Goal: Check status: Check status

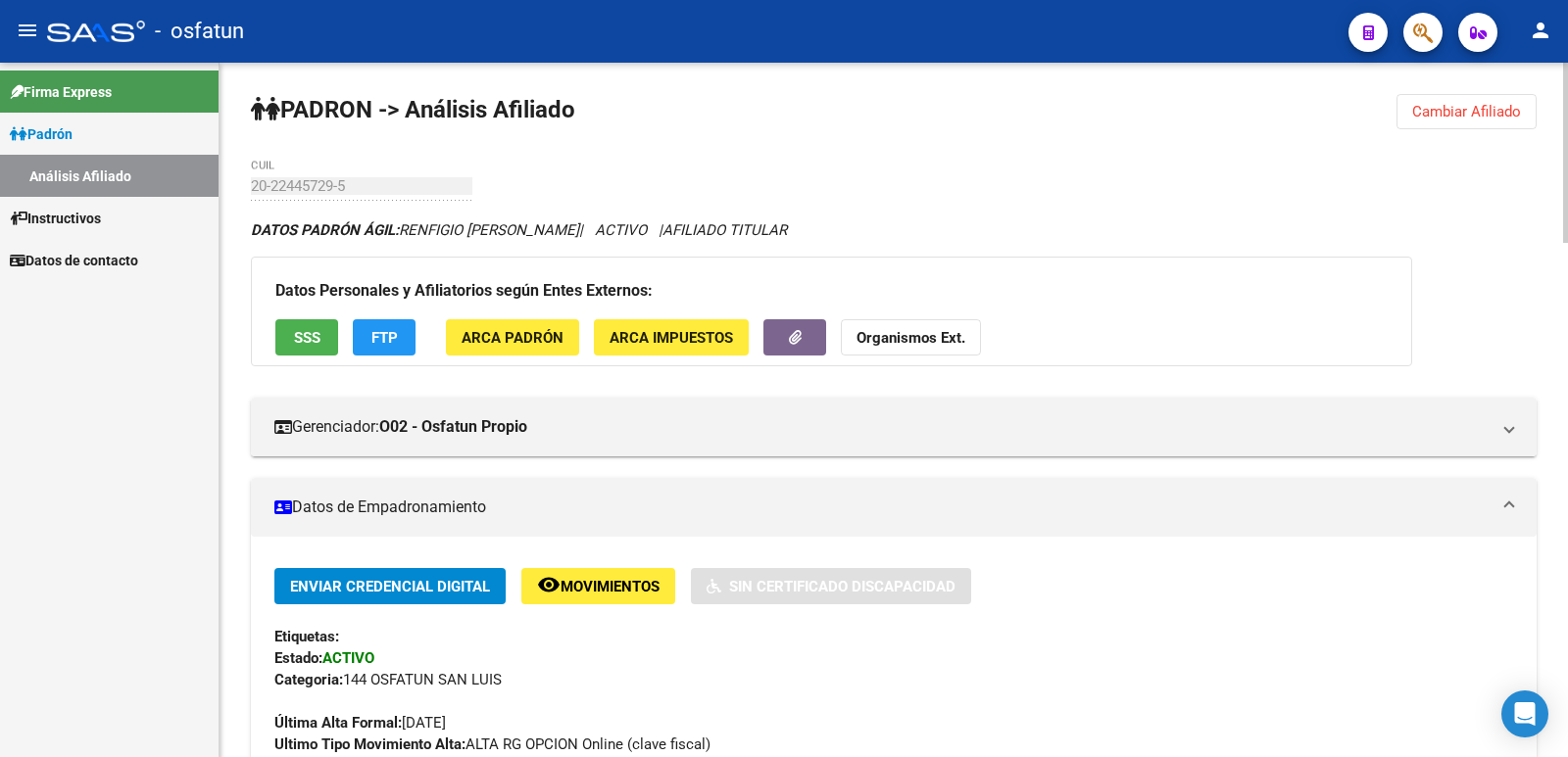
click at [1437, 118] on span "Cambiar Afiliado" at bounding box center [1467, 112] width 109 height 18
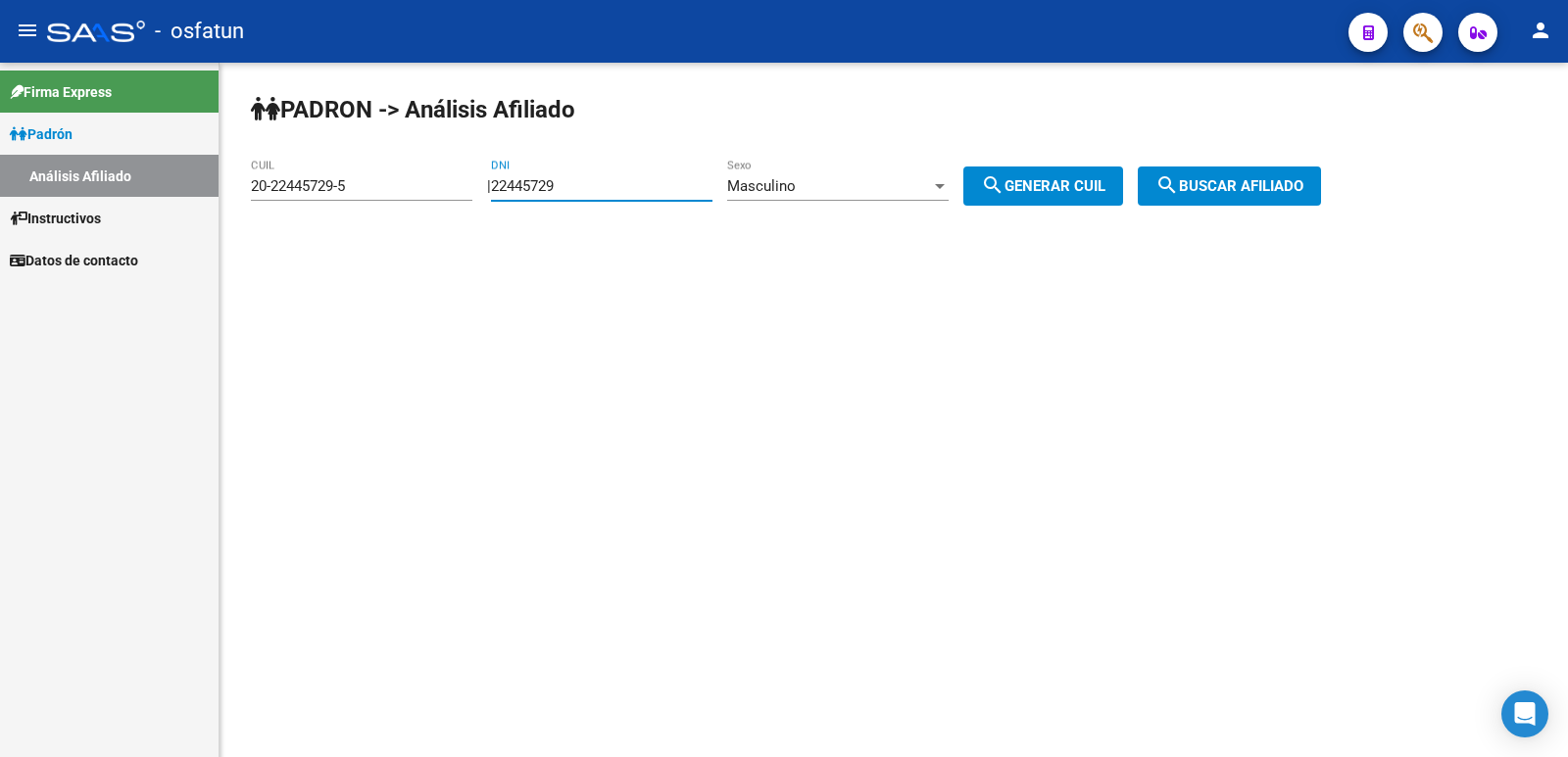
drag, startPoint x: 616, startPoint y: 191, endPoint x: 403, endPoint y: 240, distance: 218.6
click at [355, 239] on div "[PERSON_NAME] -> Análisis Afiliado 20-22445729-5 CUIL | 22445729 DNI Masculino …" at bounding box center [893, 165] width 1349 height 205
paste input "4540844"
type input "24540844"
click at [1067, 193] on span "search Generar CUIL" at bounding box center [1043, 187] width 124 height 18
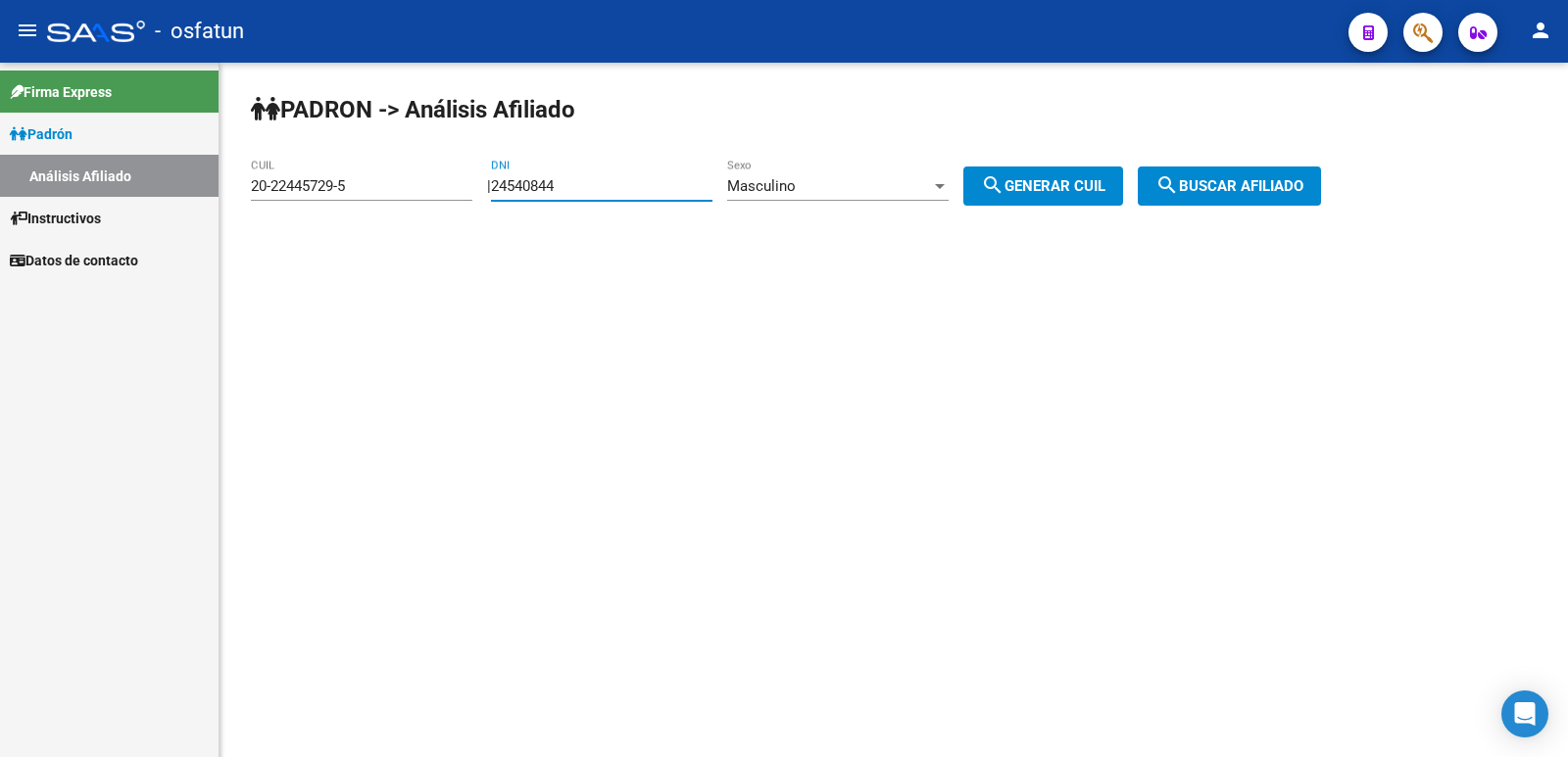
type input "20-24540844-8"
click at [1221, 188] on span "search Buscar afiliado" at bounding box center [1229, 187] width 148 height 18
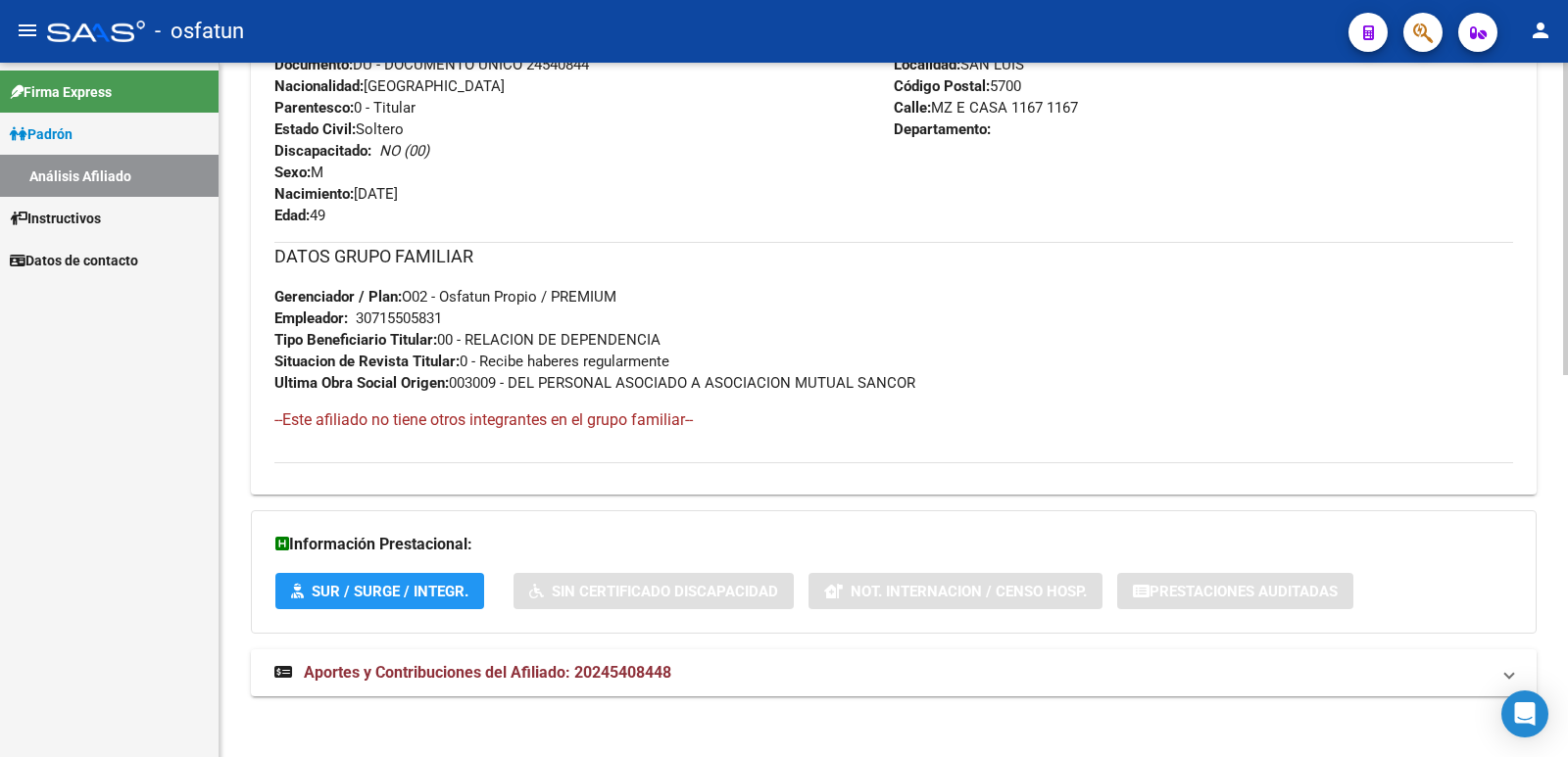
scroll to position [849, 0]
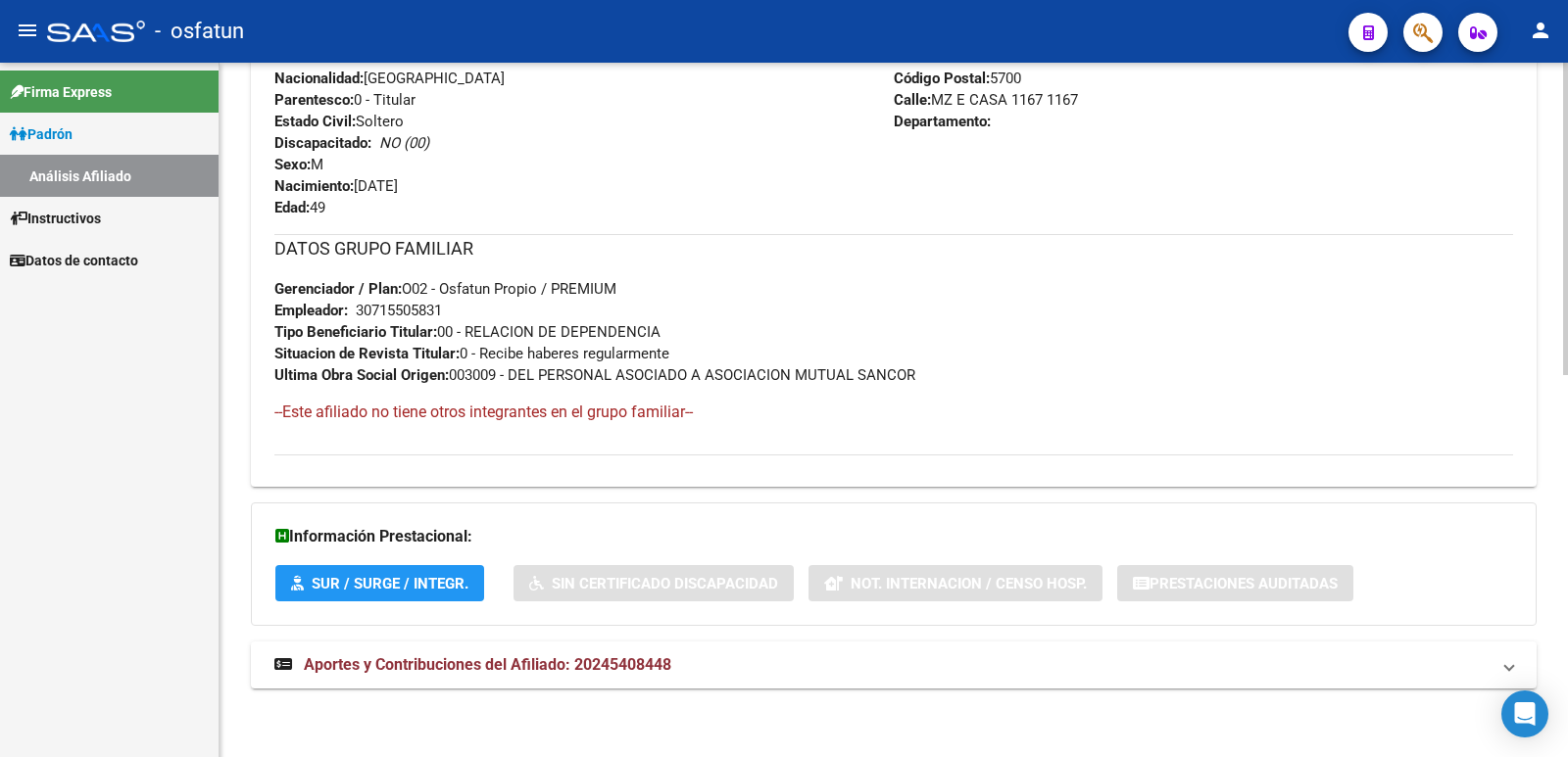
click at [598, 640] on div "DATOS [PERSON_NAME] ÁGIL: [PERSON_NAME] [PERSON_NAME] | ACTIVO | AFILIADO TITUL…" at bounding box center [894, 40] width 1286 height 1340
click at [600, 655] on strong "Aportes y Contribuciones del Afiliado: 20245408448" at bounding box center [473, 666] width 397 height 22
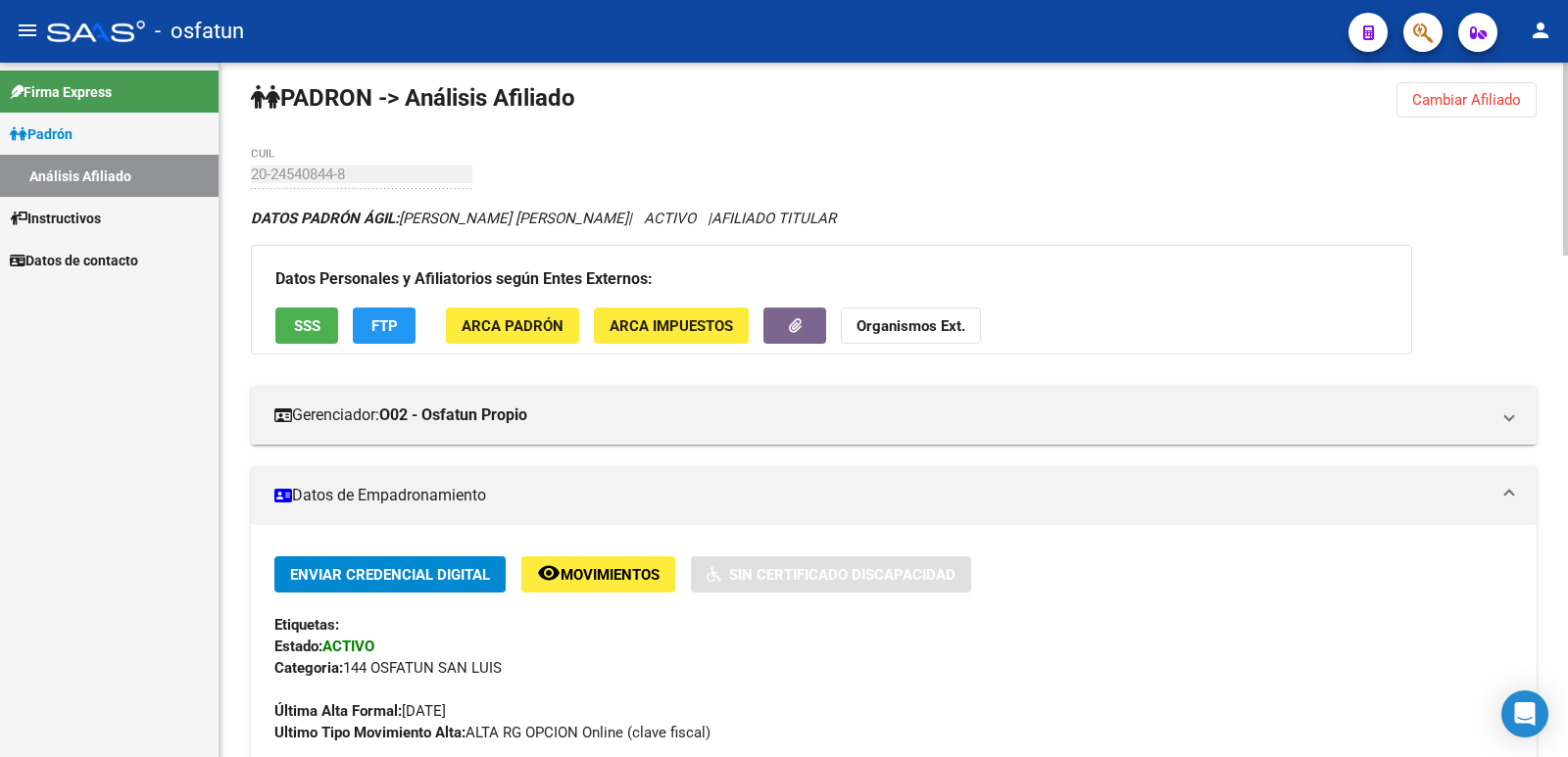
scroll to position [0, 0]
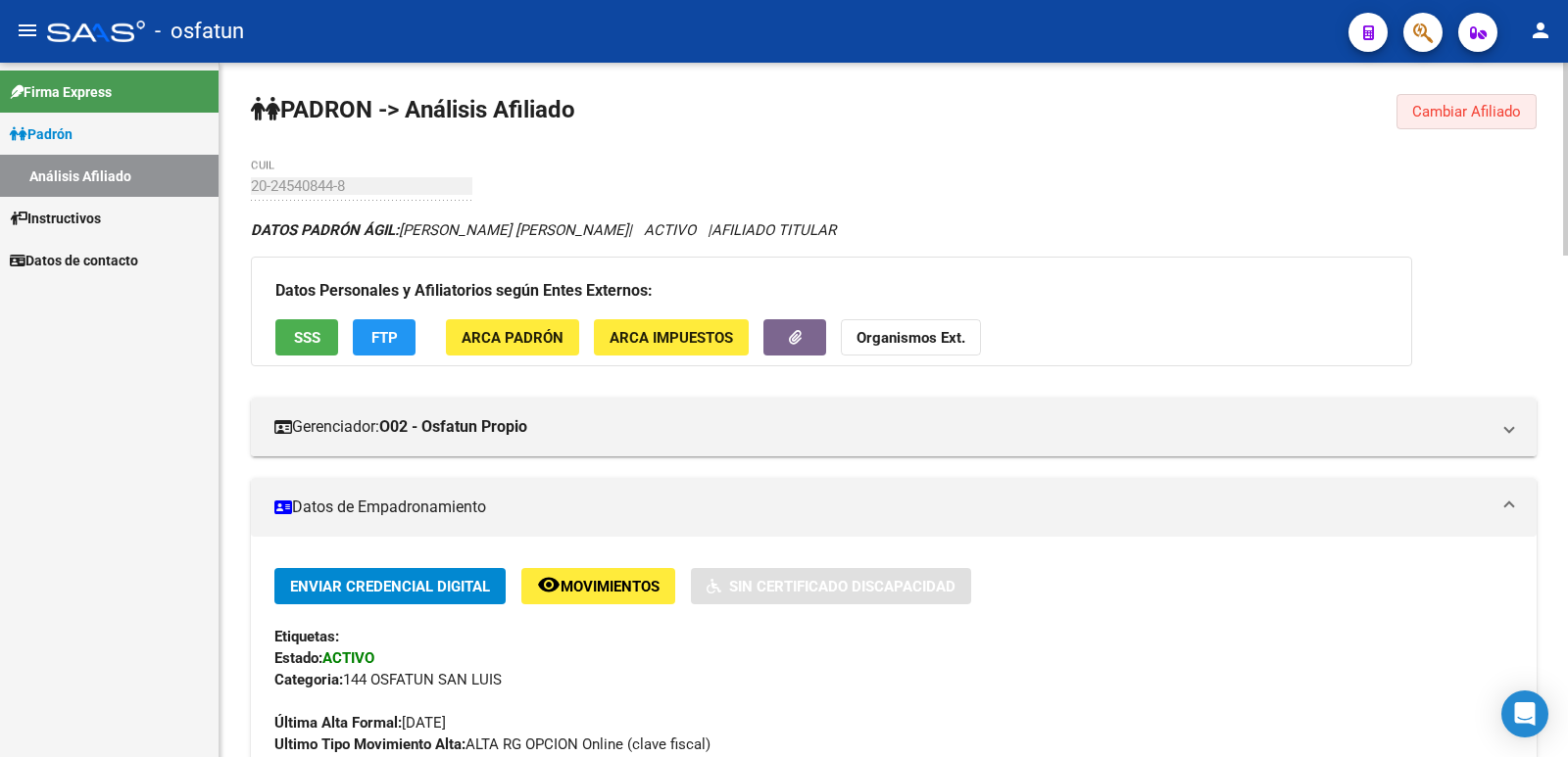
click at [1402, 102] on button "Cambiar Afiliado" at bounding box center [1466, 112] width 140 height 36
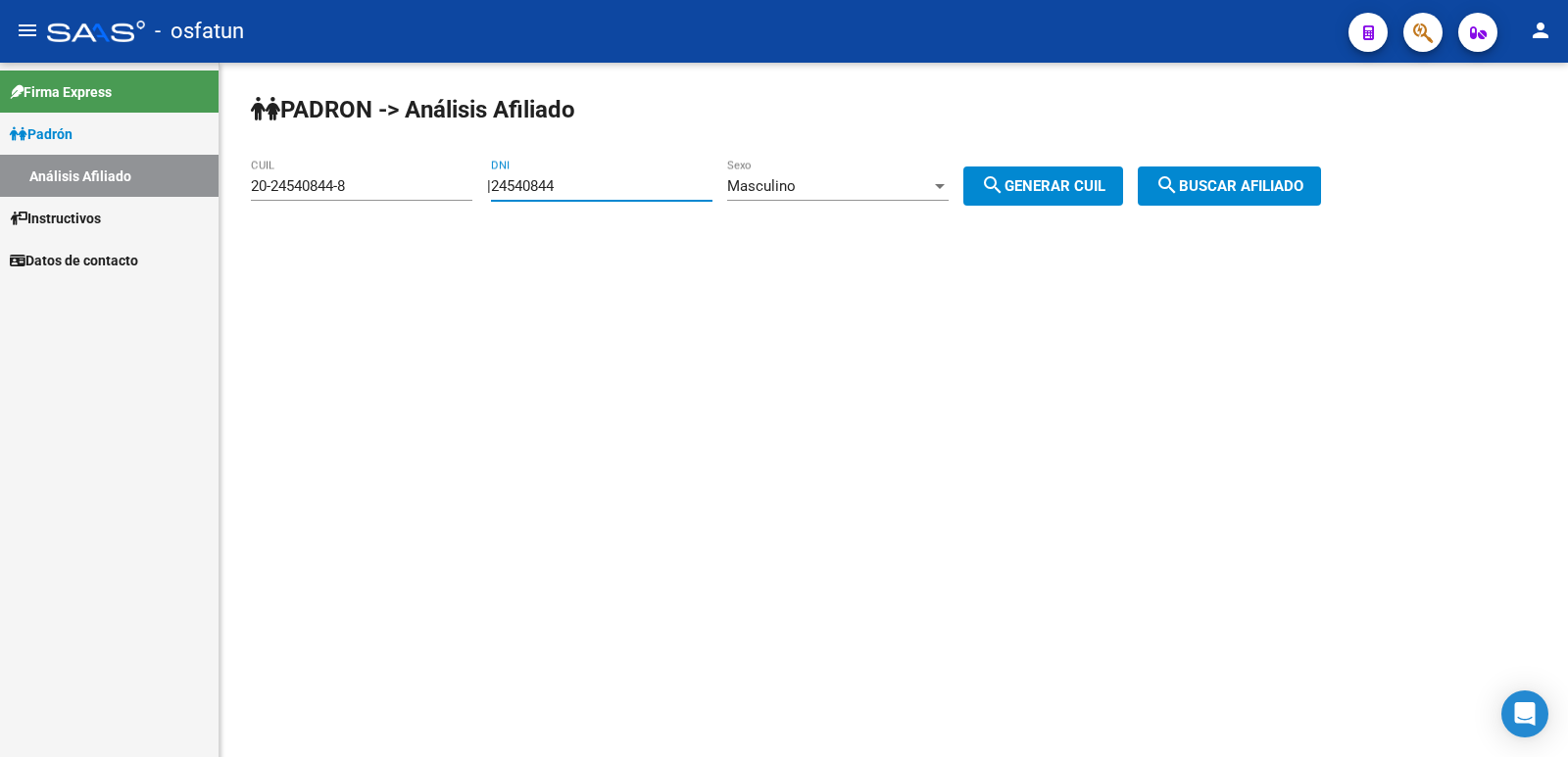
drag, startPoint x: 673, startPoint y: 184, endPoint x: 469, endPoint y: 211, distance: 205.8
click at [470, 195] on app-analisis-afiliado "[PERSON_NAME] -> Análisis Afiliado 20-24540844-8 CUIL | 24540844 DNI Masculino …" at bounding box center [793, 187] width 1085 height 18
paste input "737649"
type input "27376494"
click at [1004, 189] on mat-icon "search" at bounding box center [993, 186] width 24 height 24
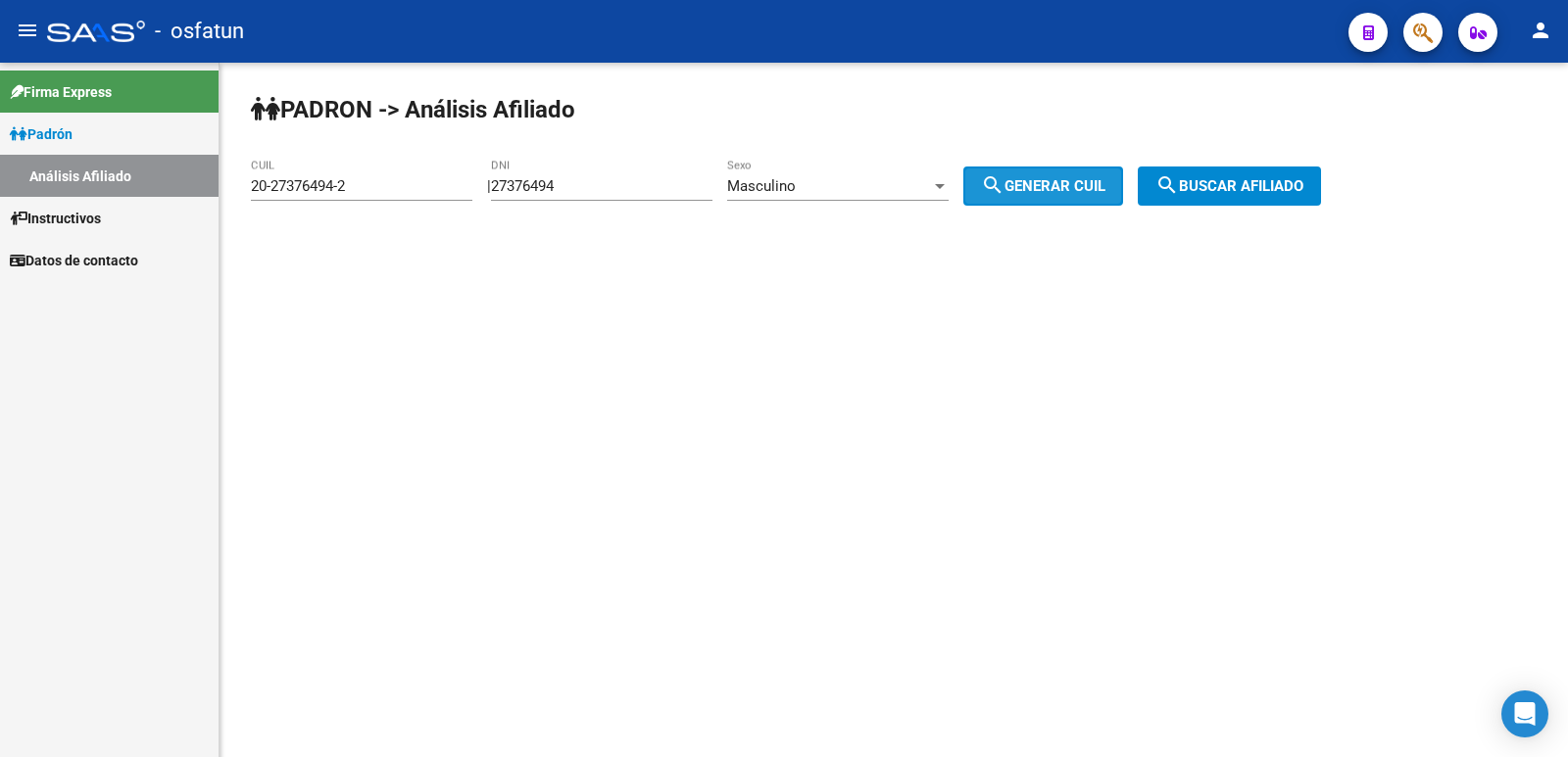
click at [1179, 187] on mat-icon "search" at bounding box center [1167, 186] width 24 height 24
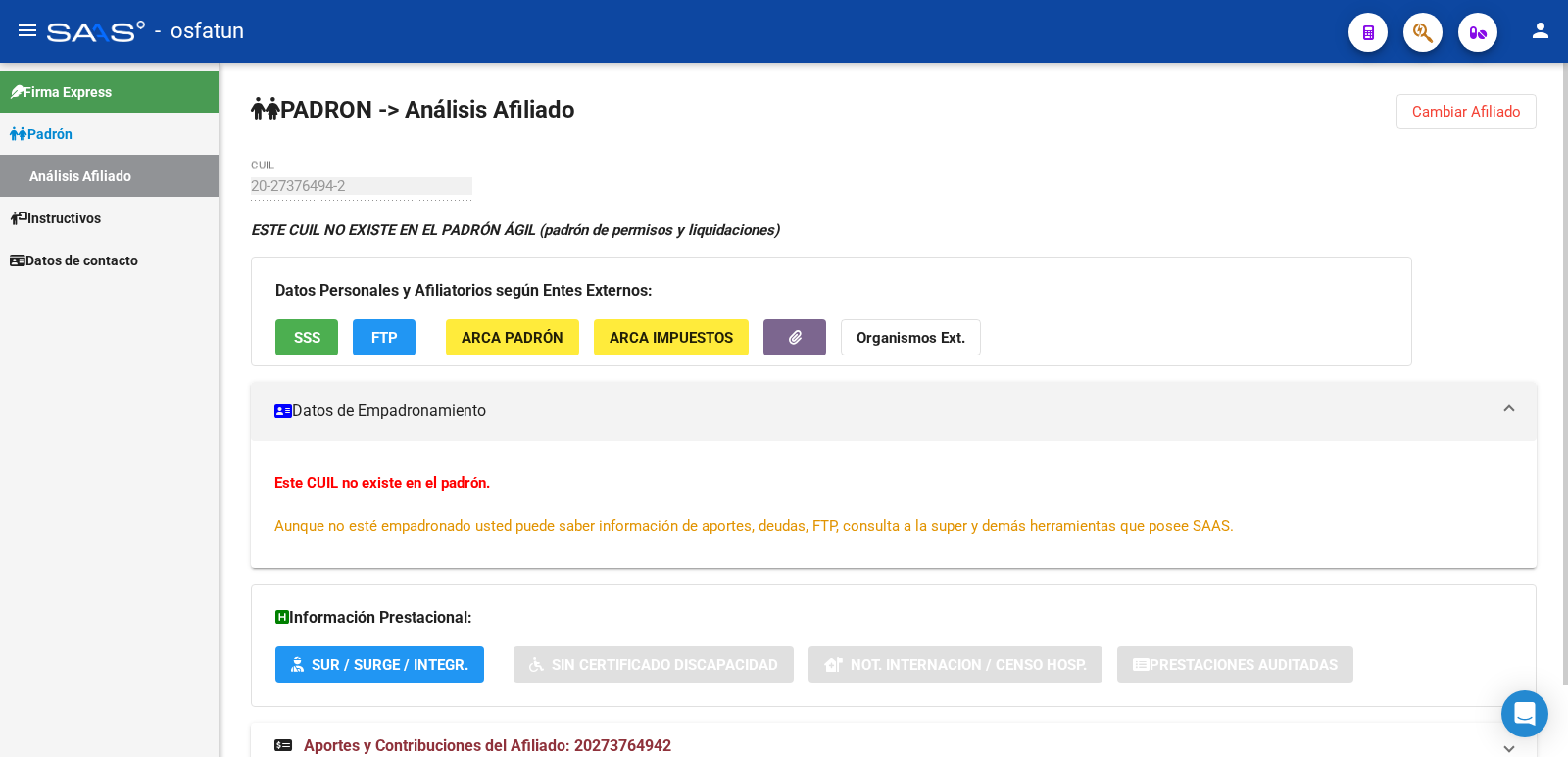
click at [1466, 129] on div "[PERSON_NAME] -> Análisis Afiliado Cambiar Afiliado 20-27376494-2 CUIL ESTE CUI…" at bounding box center [893, 450] width 1349 height 776
click at [1456, 116] on span "Cambiar Afiliado" at bounding box center [1467, 112] width 109 height 18
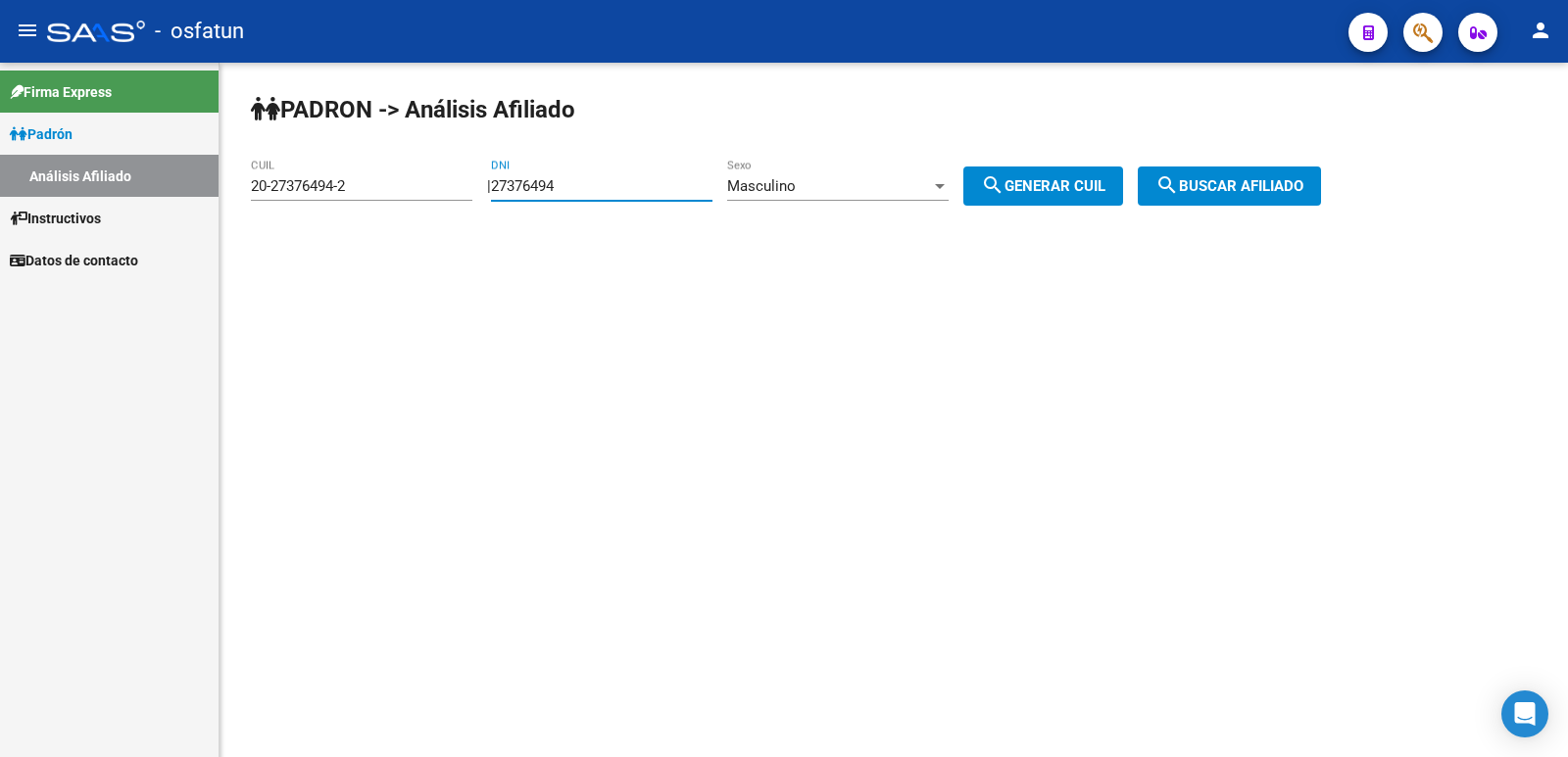
drag, startPoint x: 610, startPoint y: 191, endPoint x: 434, endPoint y: 218, distance: 178.1
click at [391, 221] on div "[PERSON_NAME] -> Análisis Afiliado 20-27376494-2 CUIL | 27376494 DNI Masculino …" at bounding box center [893, 165] width 1349 height 205
drag, startPoint x: 825, startPoint y: 215, endPoint x: 818, endPoint y: 185, distance: 30.8
click at [825, 211] on div "Masculino Sexo" at bounding box center [838, 189] width 221 height 61
click at [818, 185] on div "Masculino" at bounding box center [829, 187] width 203 height 18
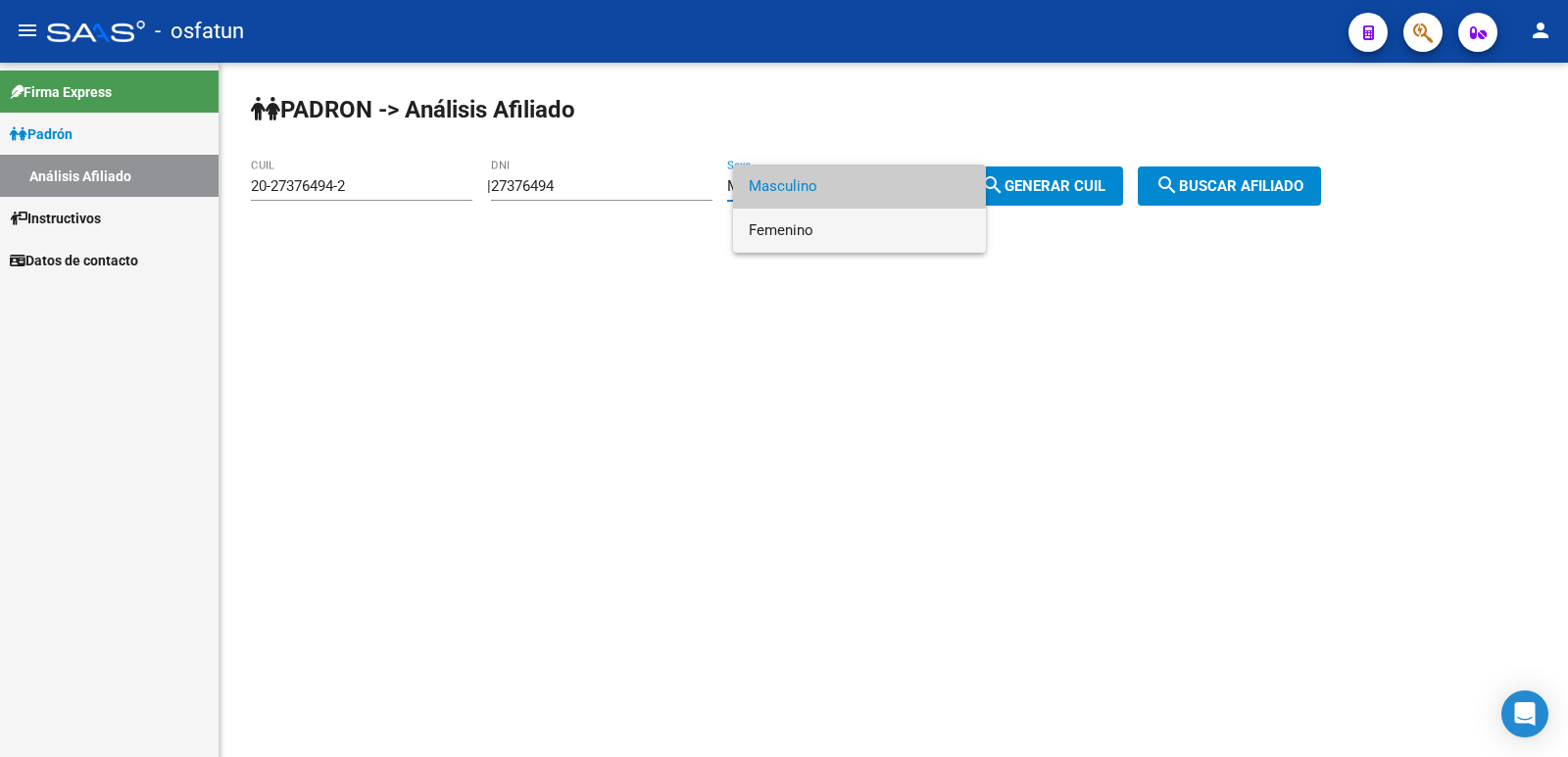
drag, startPoint x: 835, startPoint y: 224, endPoint x: 866, endPoint y: 221, distance: 31.1
click at [836, 224] on span "Femenino" at bounding box center [858, 230] width 221 height 44
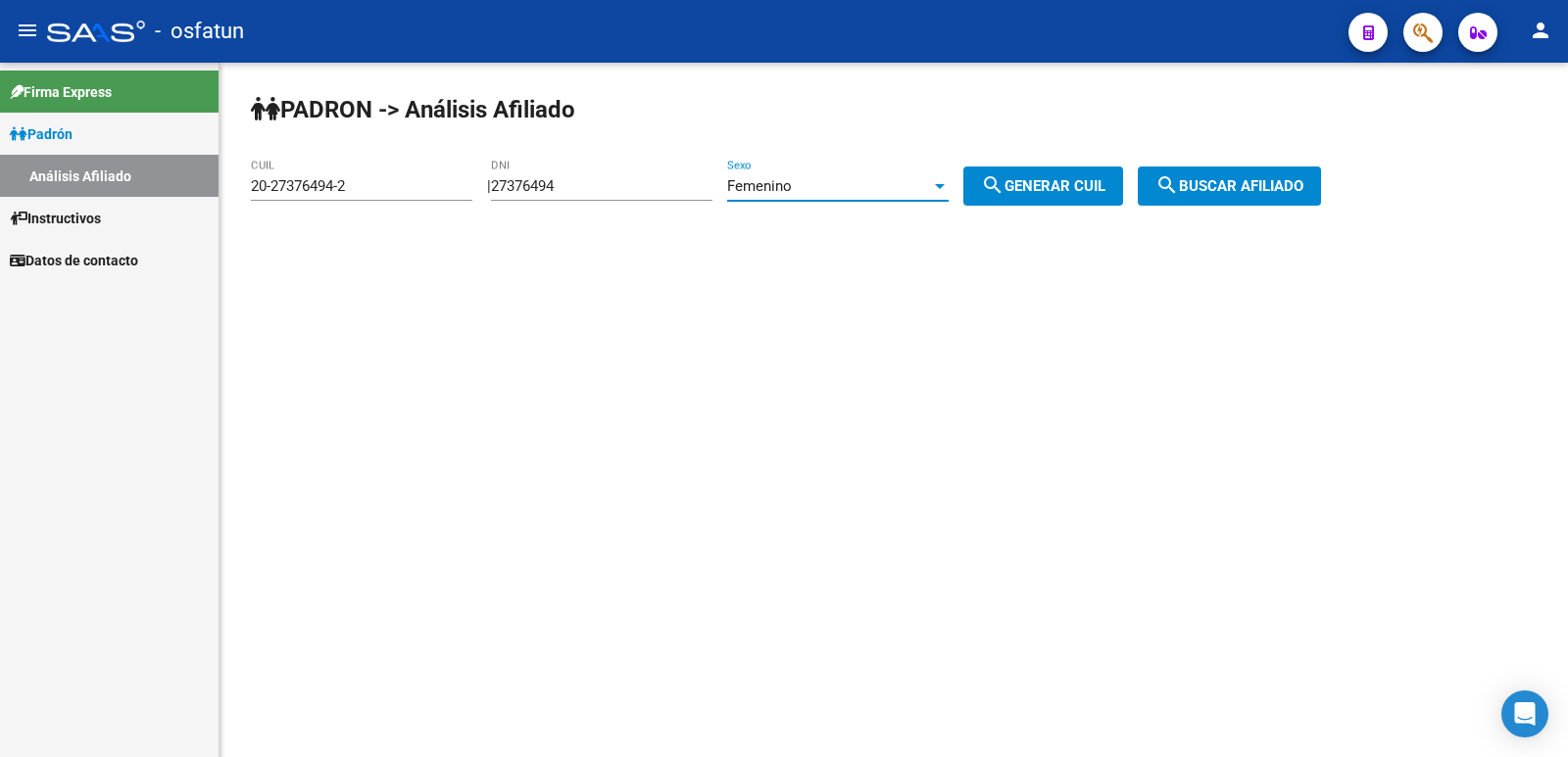
click at [1048, 181] on span "search Generar CUIL" at bounding box center [1043, 187] width 124 height 18
type input "27-27376494-7"
click at [1179, 183] on mat-icon "search" at bounding box center [1167, 186] width 24 height 24
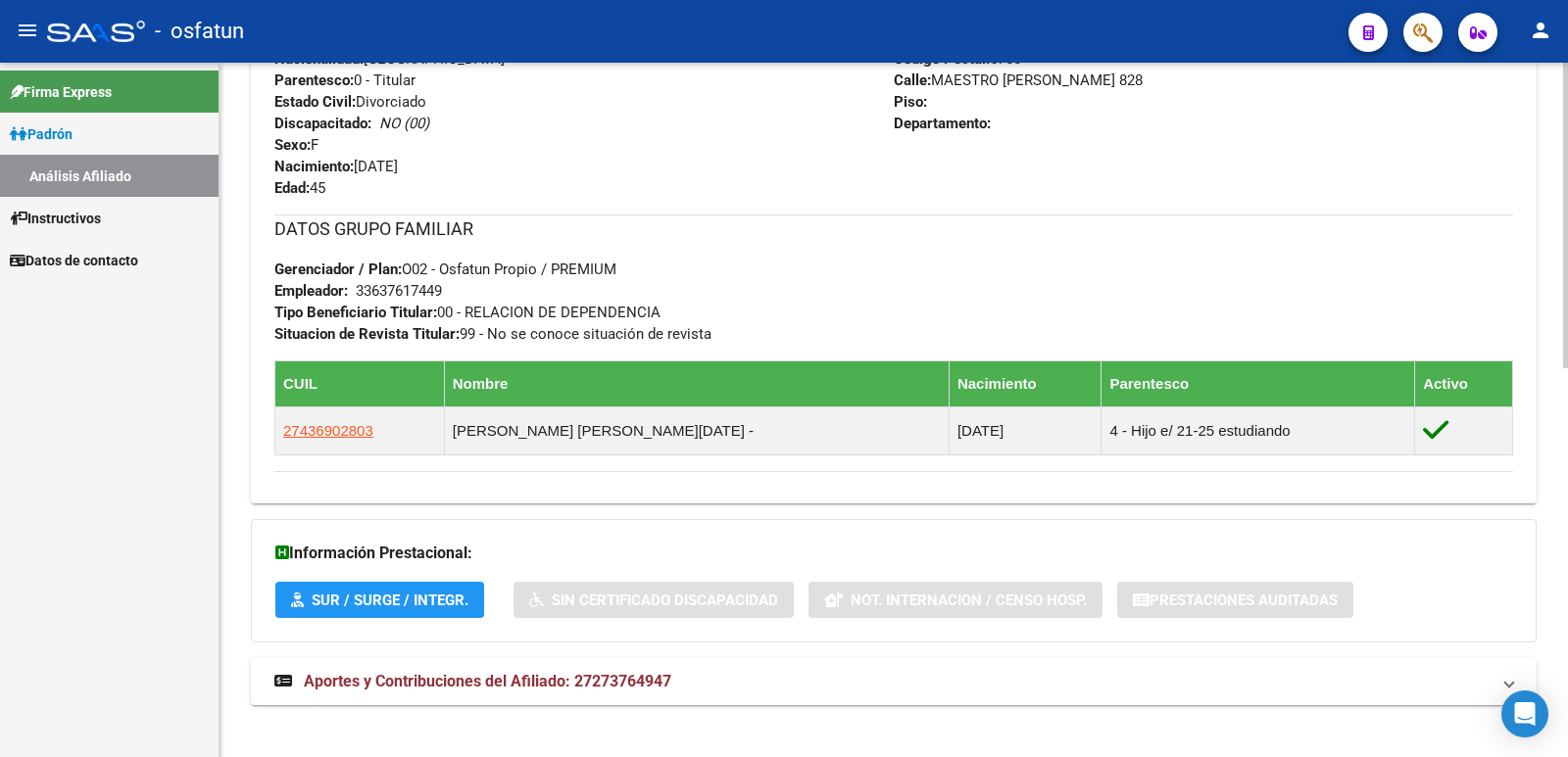
scroll to position [886, 0]
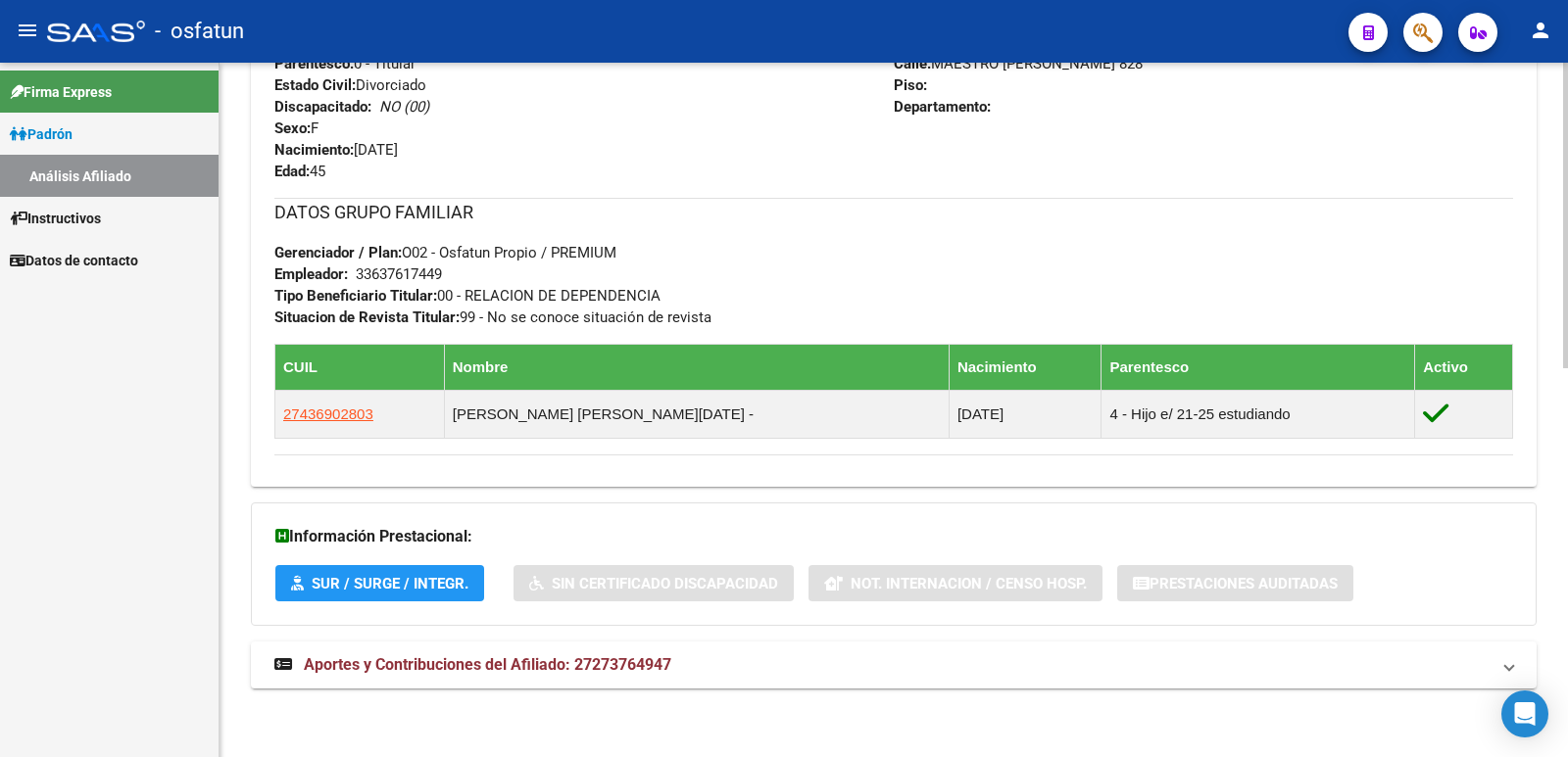
click at [566, 640] on div "DATOS [PERSON_NAME] ÁGIL: [PERSON_NAME] | ACTIVO | AFILIADO TITULAR Datos Perso…" at bounding box center [894, 22] width 1286 height 1377
click at [552, 659] on span "Aportes y Contribuciones del Afiliado: 27273764947" at bounding box center [487, 665] width 367 height 19
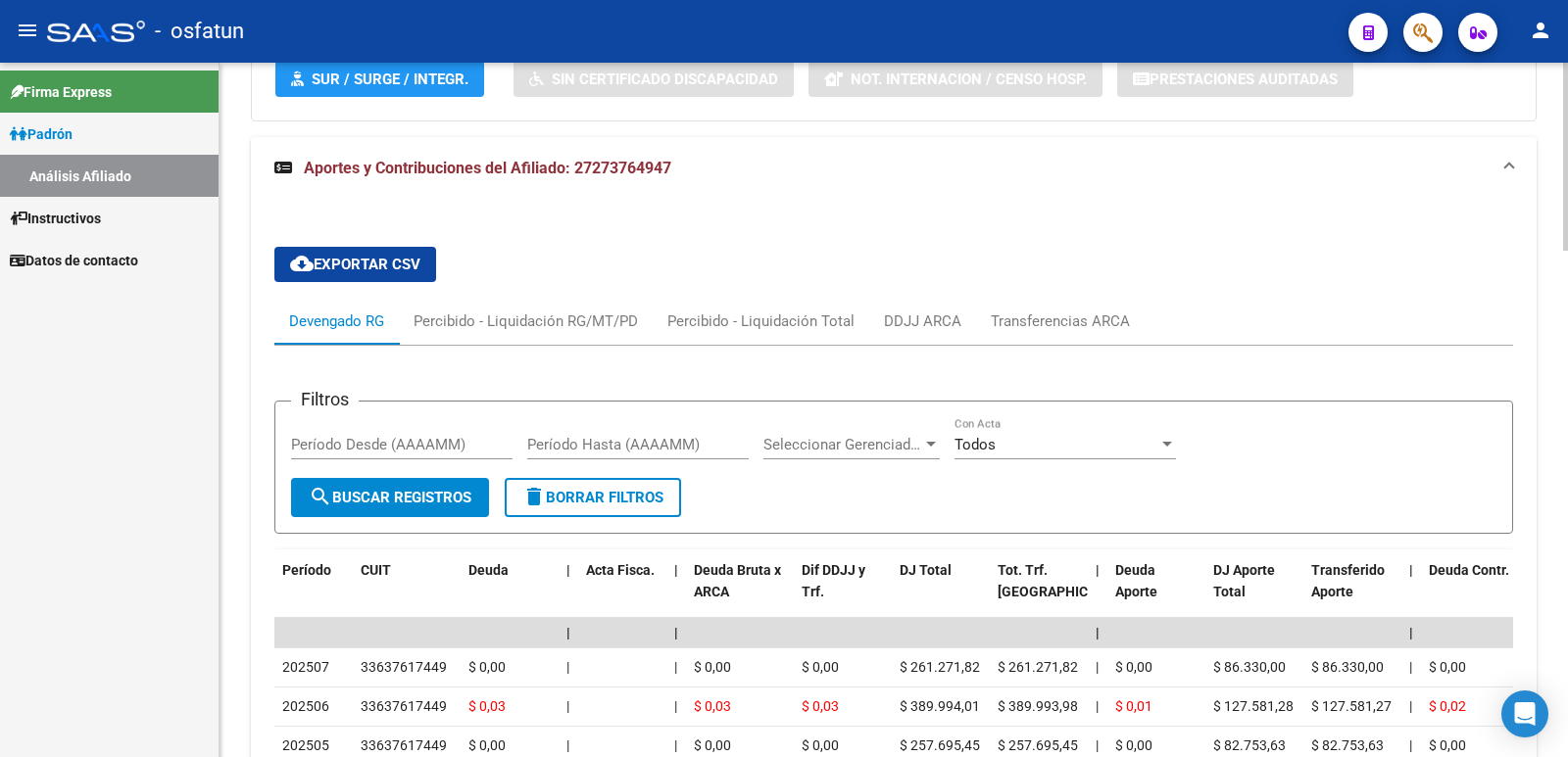
scroll to position [1867, 0]
